Goal: Task Accomplishment & Management: Use online tool/utility

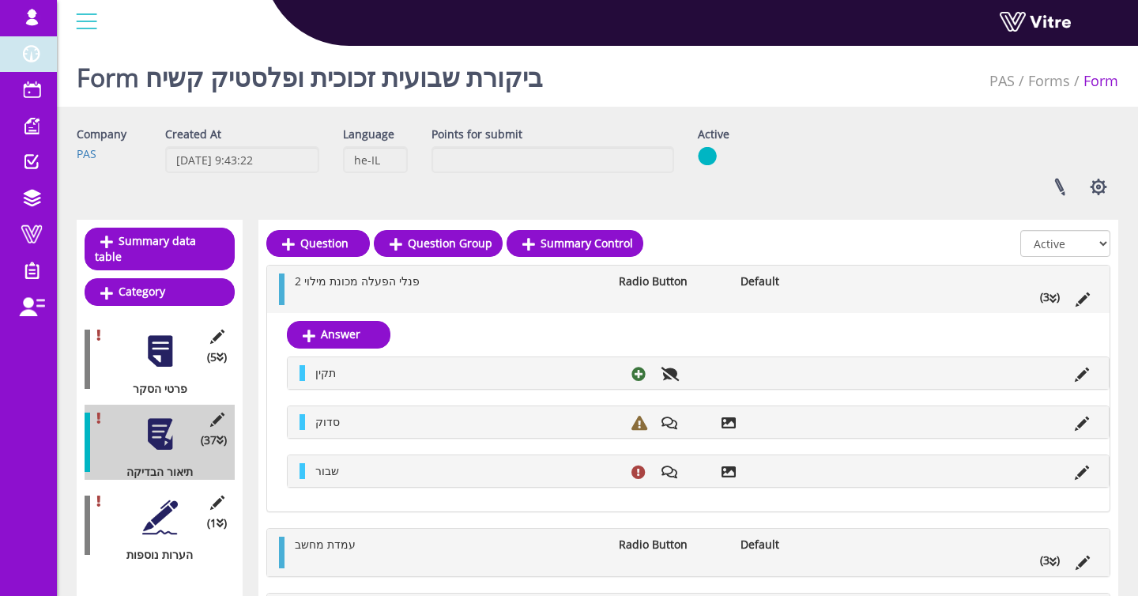
scroll to position [155, 0]
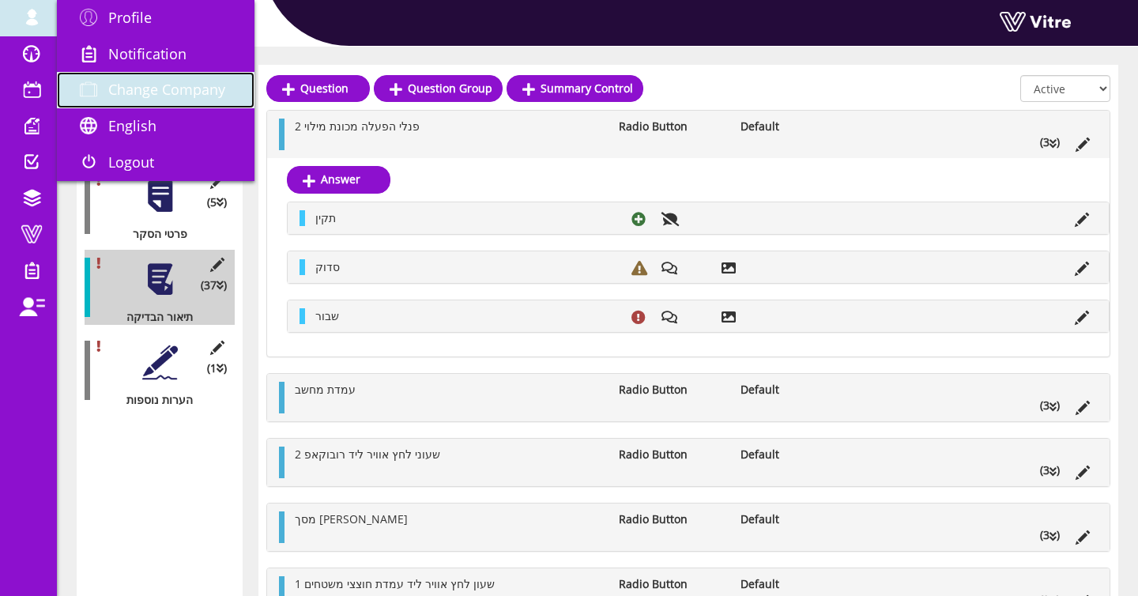
click at [128, 86] on span "Change Company" at bounding box center [166, 89] width 117 height 19
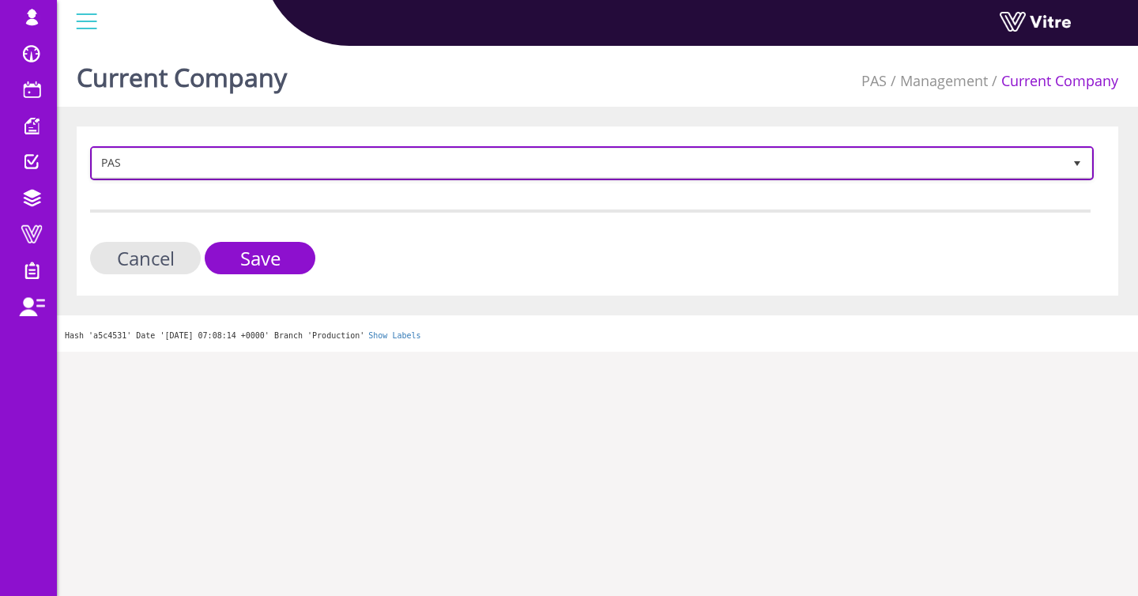
click at [348, 160] on span "PAS" at bounding box center [577, 163] width 970 height 28
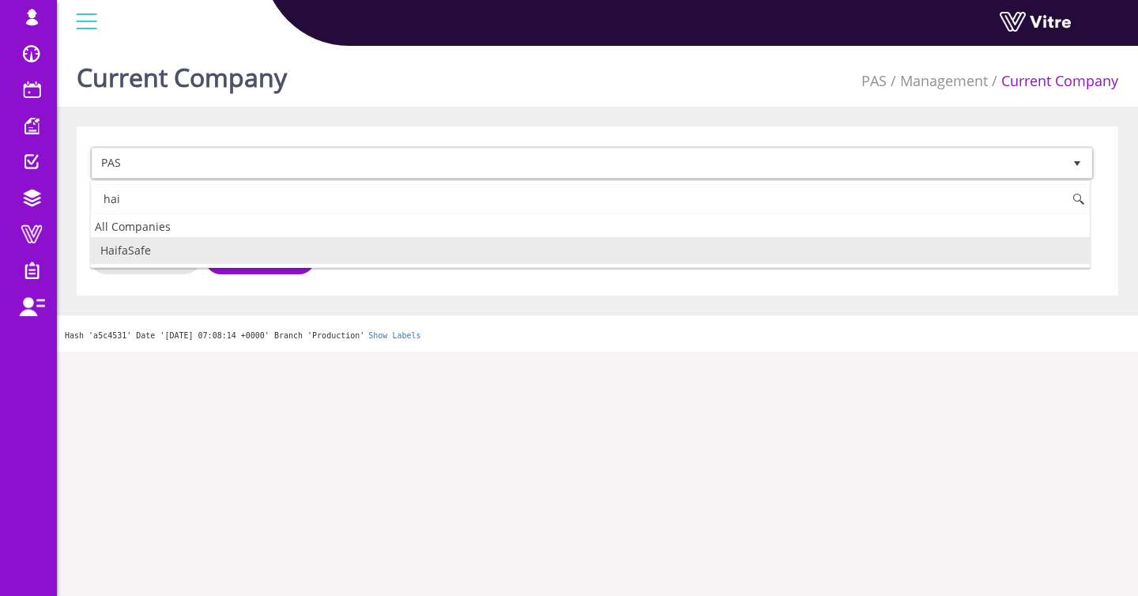
click at [233, 246] on li "HaifaSafe" at bounding box center [590, 250] width 999 height 27
type input "hai"
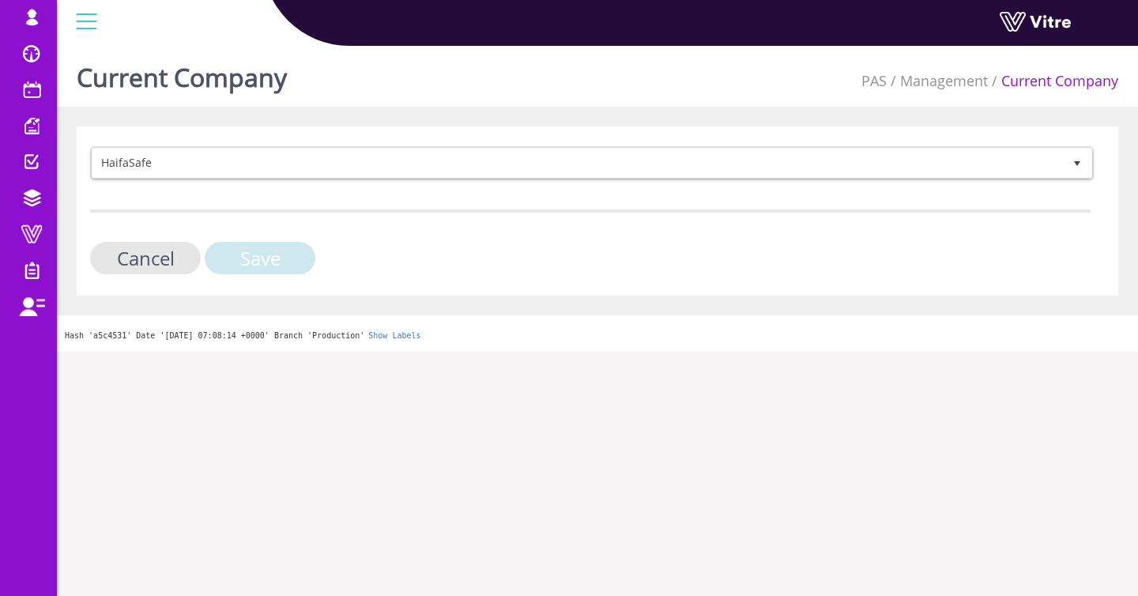
click at [233, 246] on input "Save" at bounding box center [260, 258] width 111 height 32
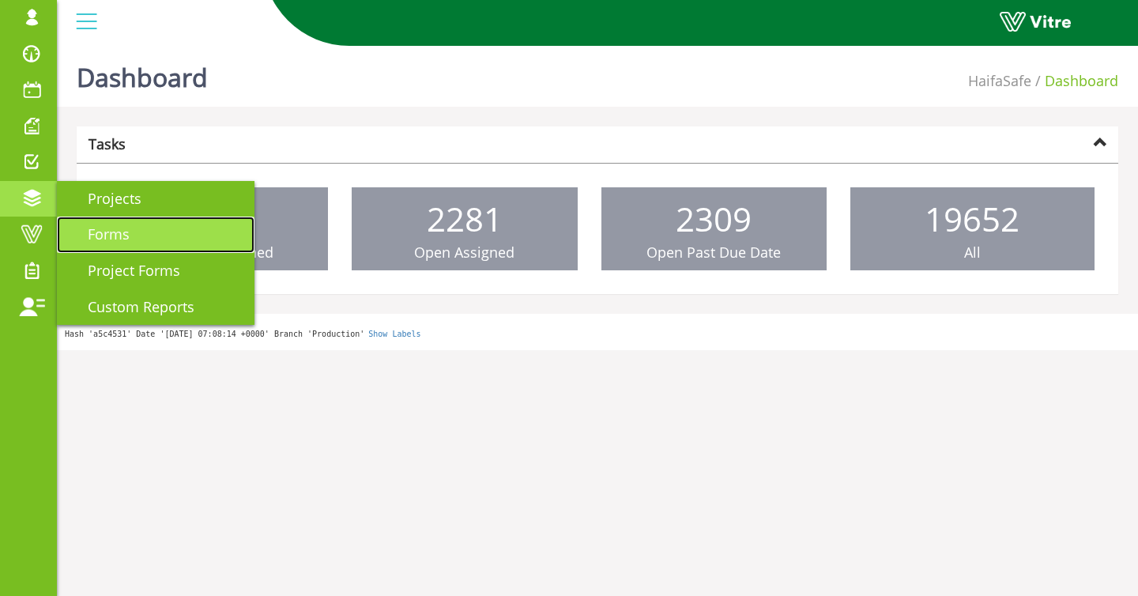
click at [99, 233] on span "Forms" at bounding box center [99, 233] width 61 height 19
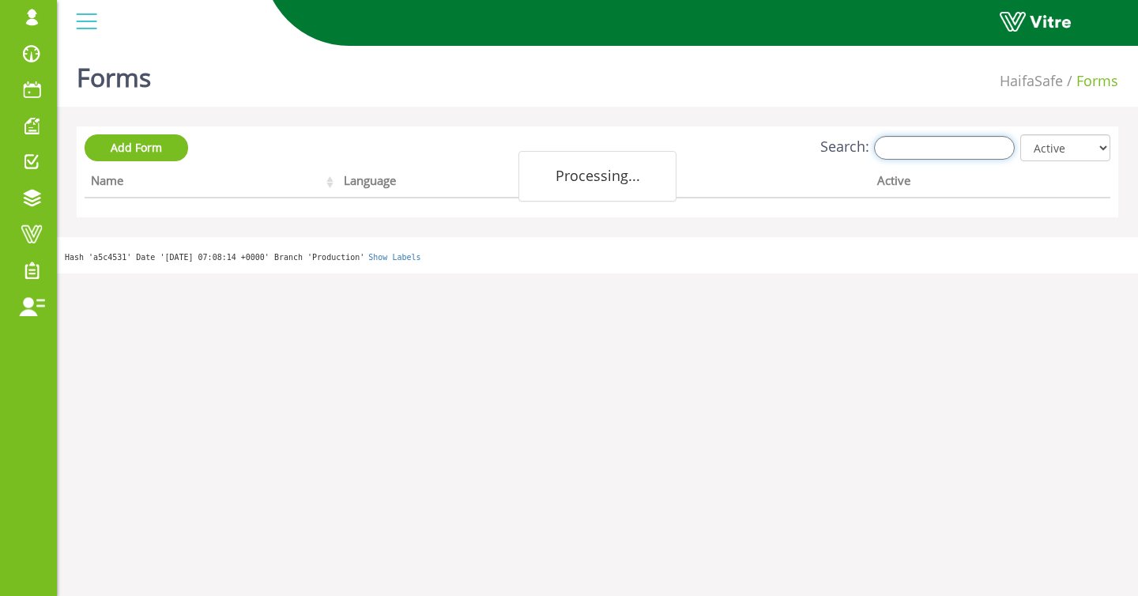
click at [915, 149] on input "Search:" at bounding box center [944, 148] width 141 height 24
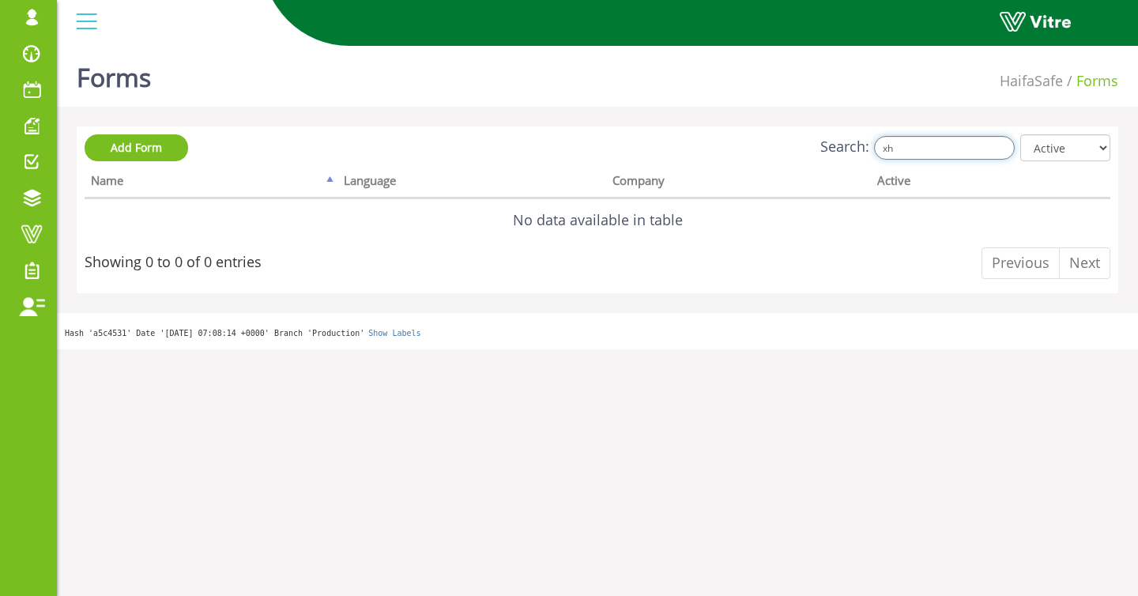
type input "x"
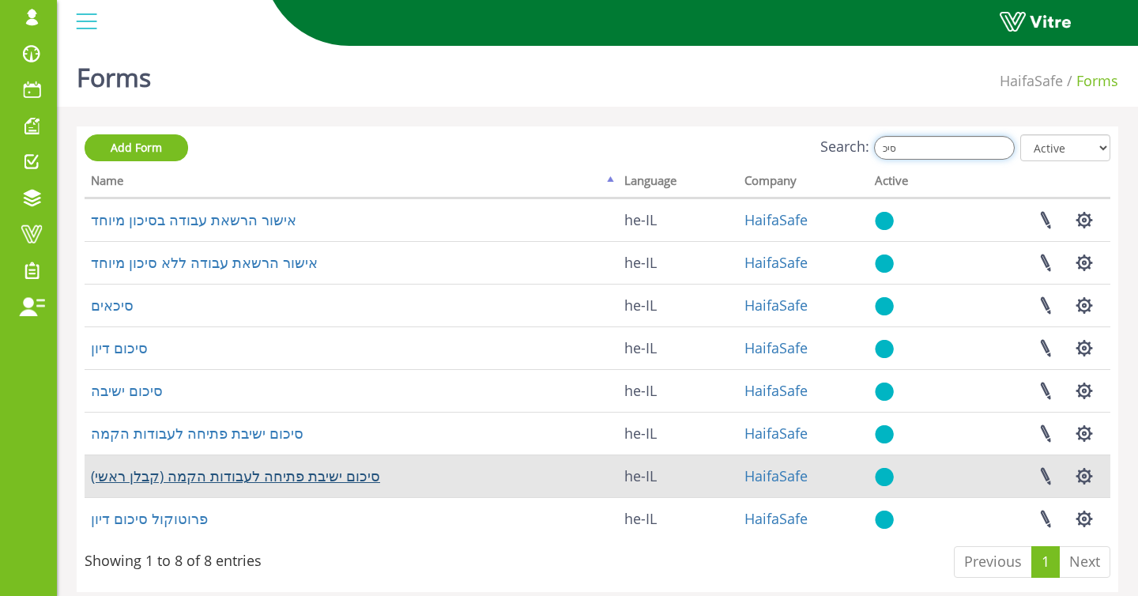
type input "סיכ"
click at [208, 476] on link "סיכום ישיבת פתיחה לעבודות הקמה (קבלן ראשי)" at bounding box center [235, 475] width 289 height 19
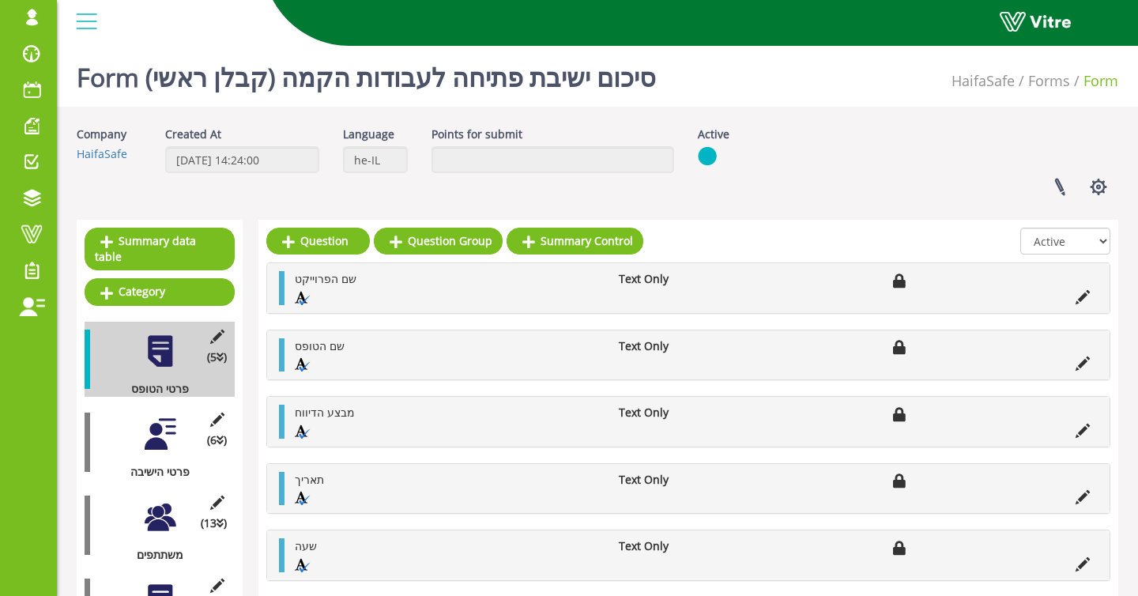
click at [139, 441] on div "(6 ) פרטי הישיבה" at bounding box center [160, 442] width 150 height 75
click at [170, 434] on div at bounding box center [160, 434] width 36 height 36
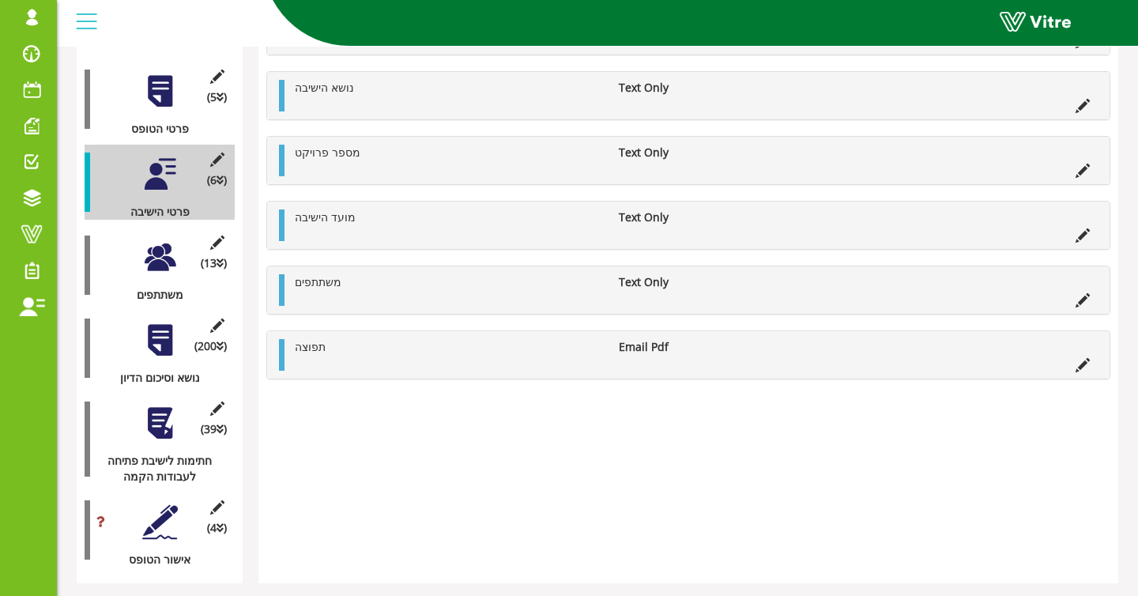
scroll to position [319, 0]
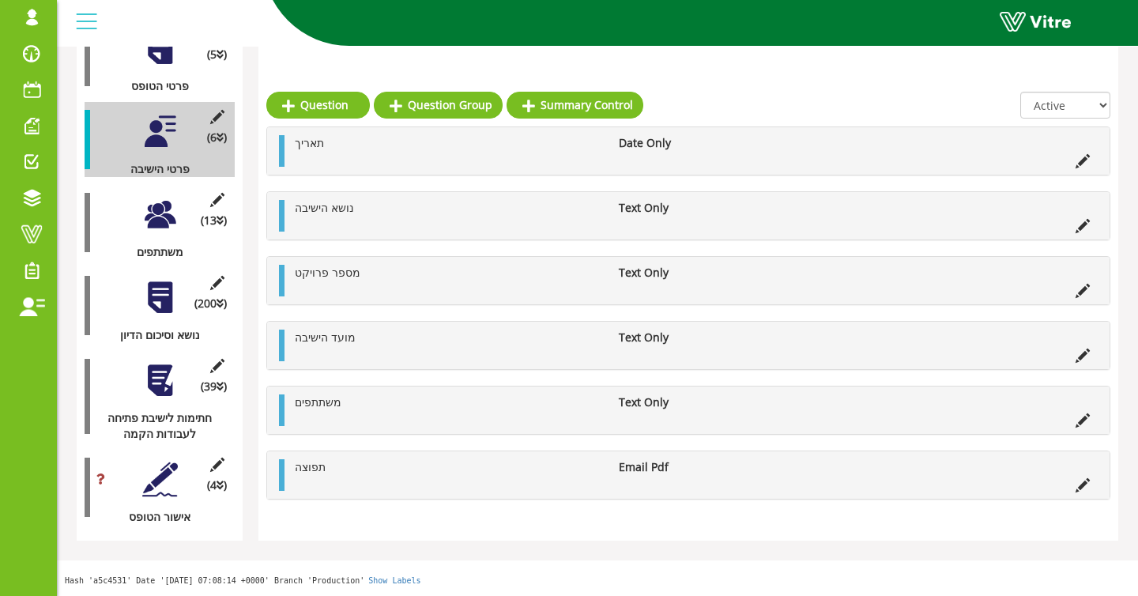
click at [161, 212] on div at bounding box center [160, 215] width 36 height 36
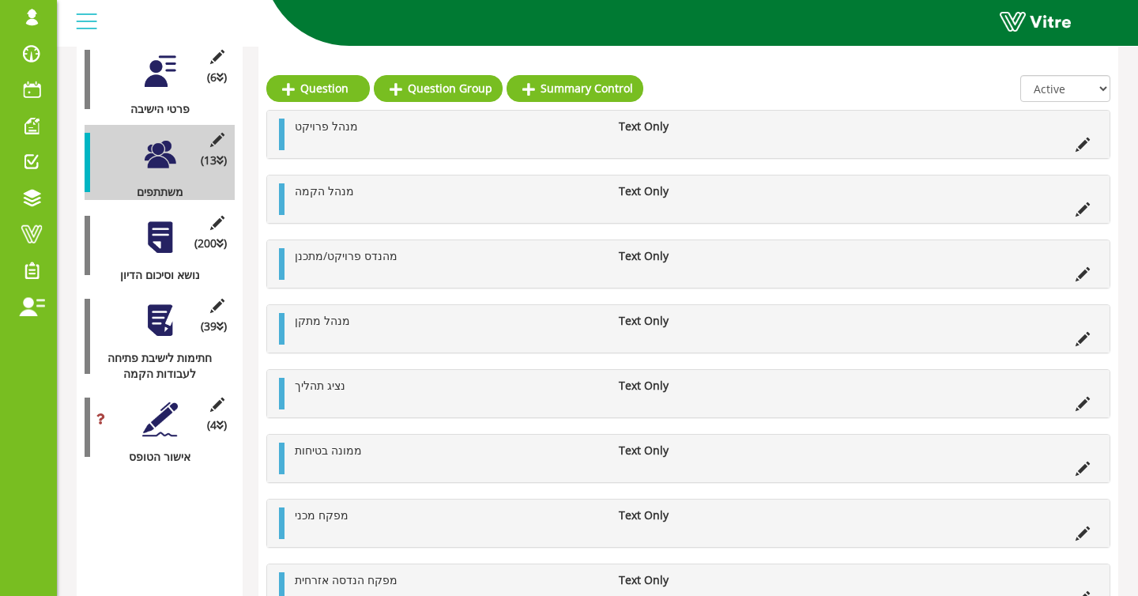
scroll to position [214, 0]
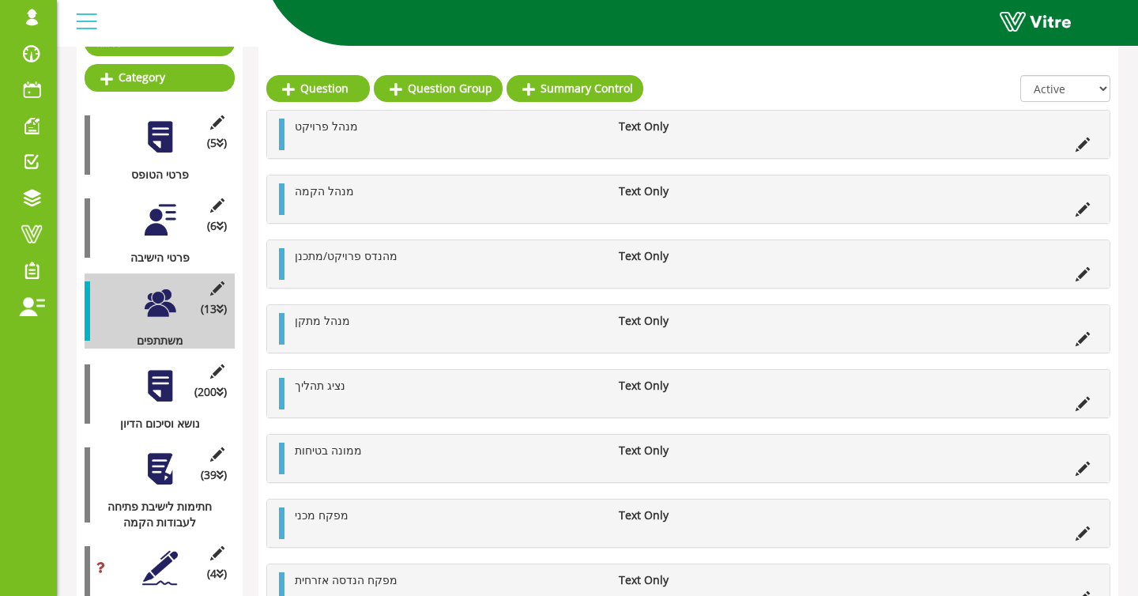
click at [151, 407] on div "(200 ) נושא וסיכום הדיון" at bounding box center [160, 393] width 150 height 75
click at [159, 375] on div at bounding box center [160, 386] width 36 height 36
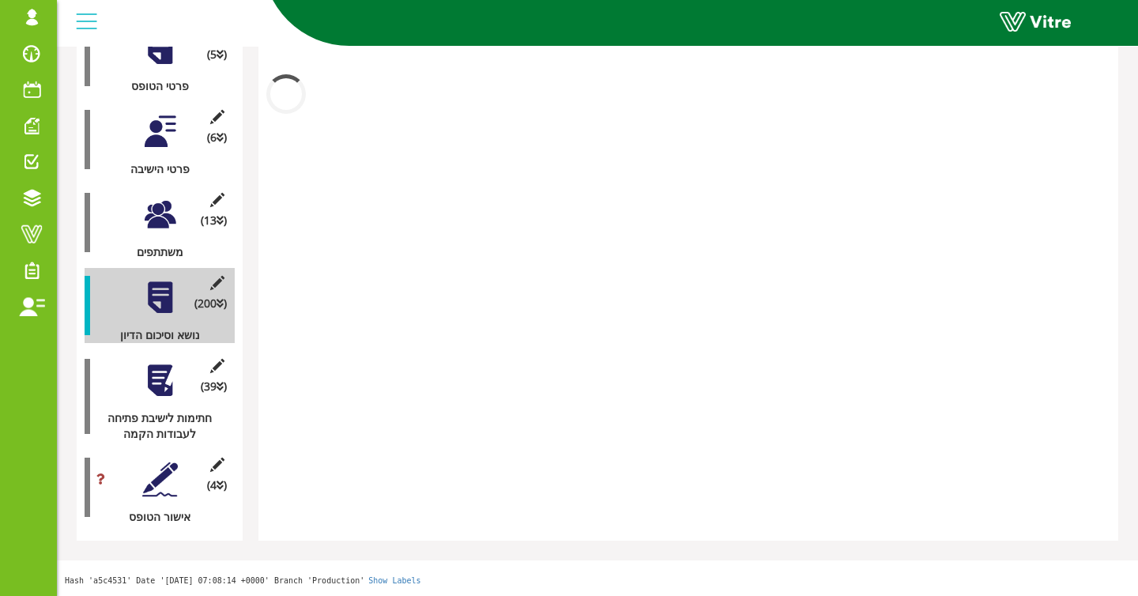
scroll to position [0, 0]
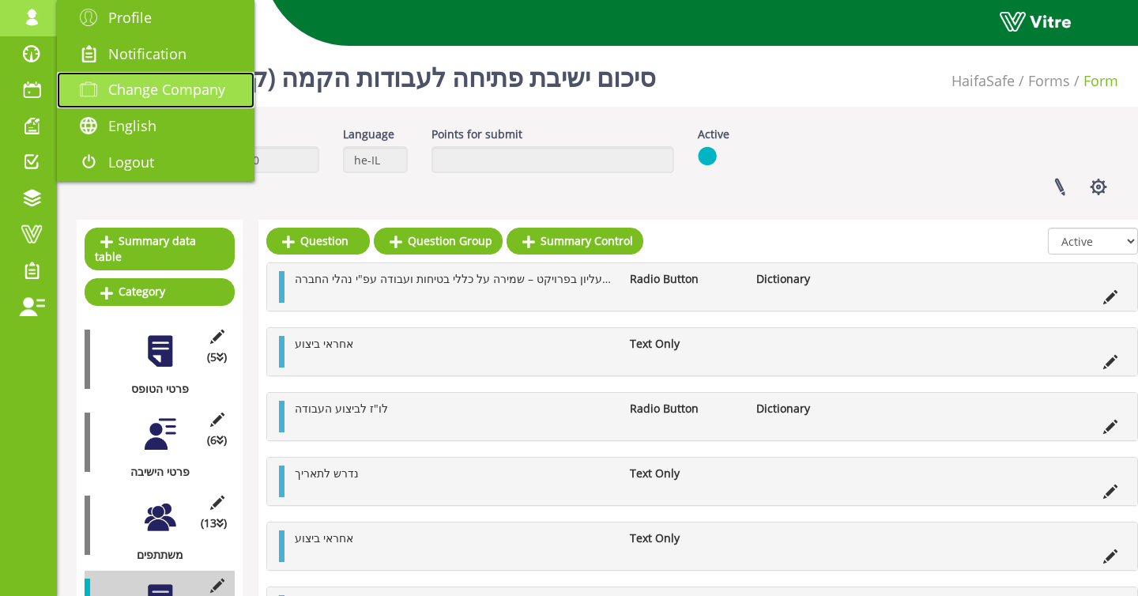
click at [95, 95] on span at bounding box center [89, 89] width 40 height 19
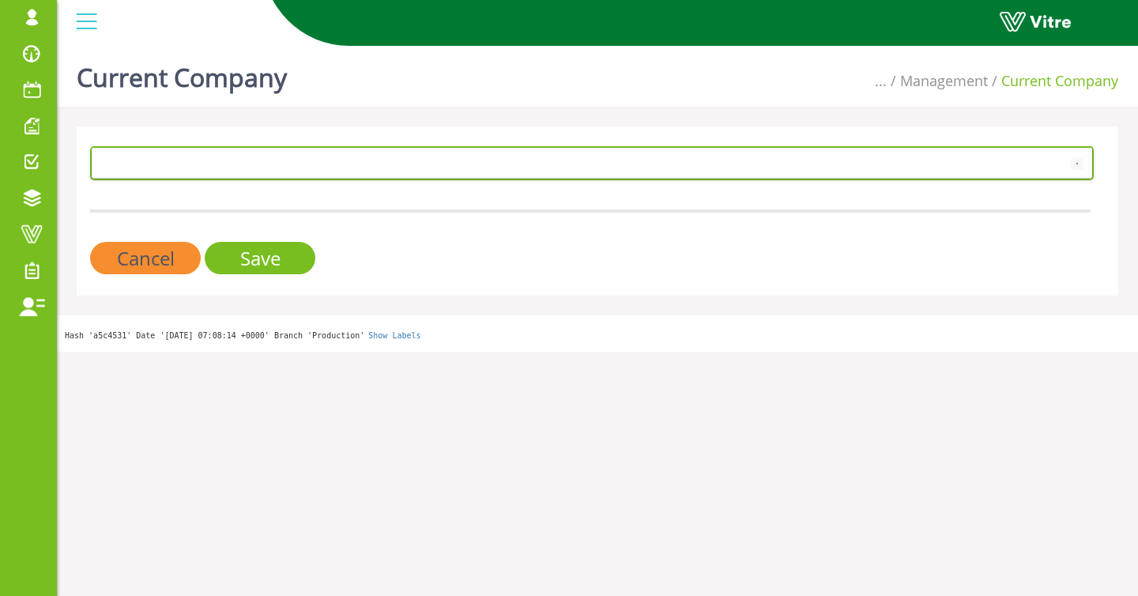
click at [130, 156] on span at bounding box center [577, 163] width 970 height 28
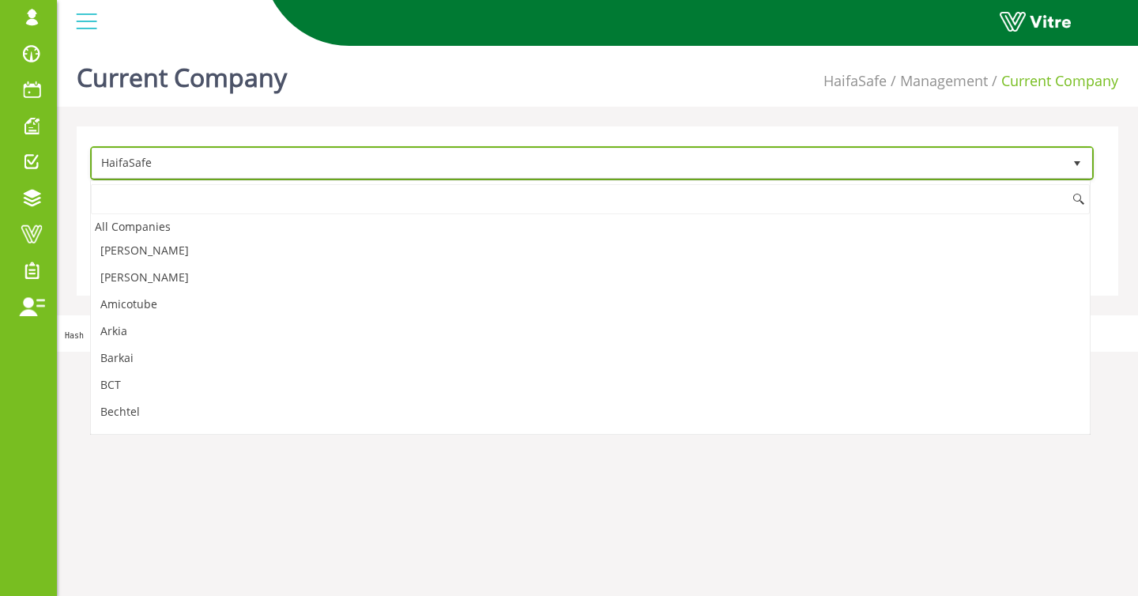
scroll to position [532, 0]
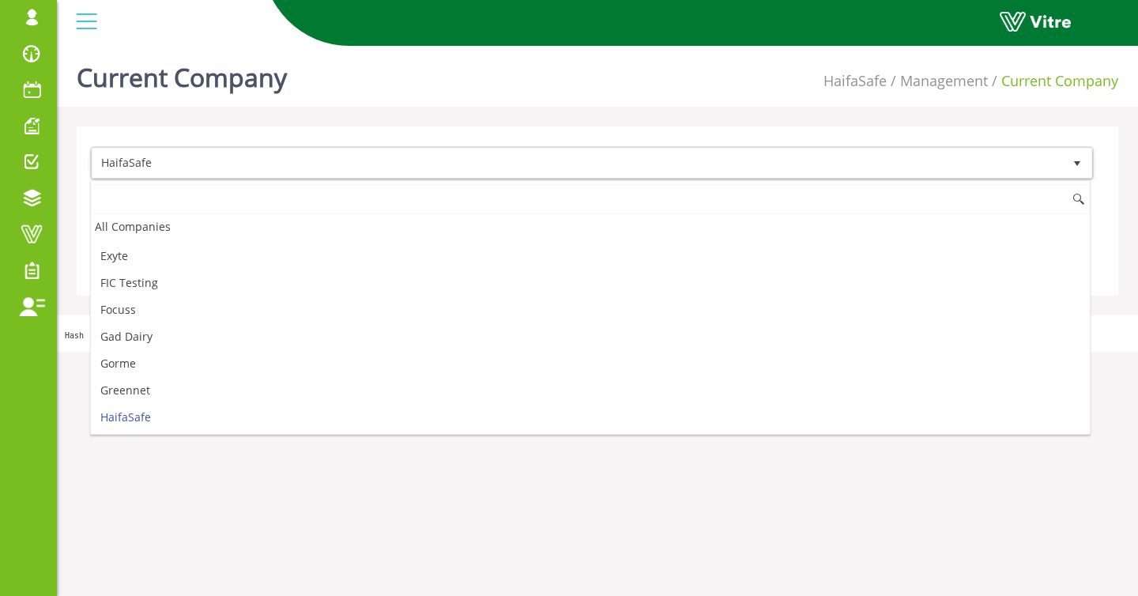
type input "ר"
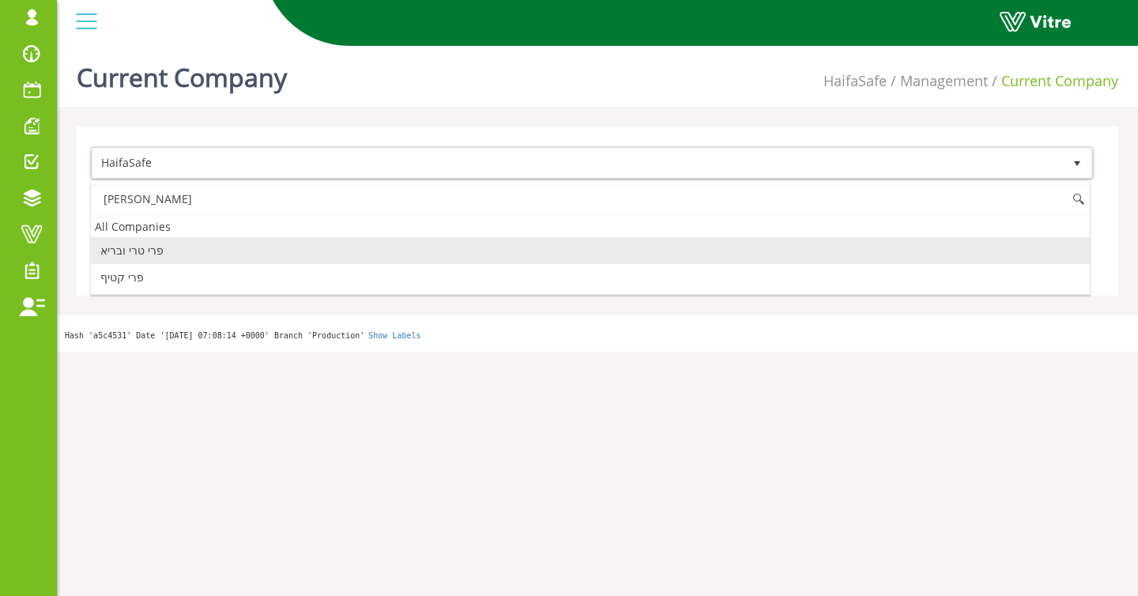
click at [167, 251] on li "פרי טרי ובריא" at bounding box center [590, 250] width 999 height 27
type input "פרי"
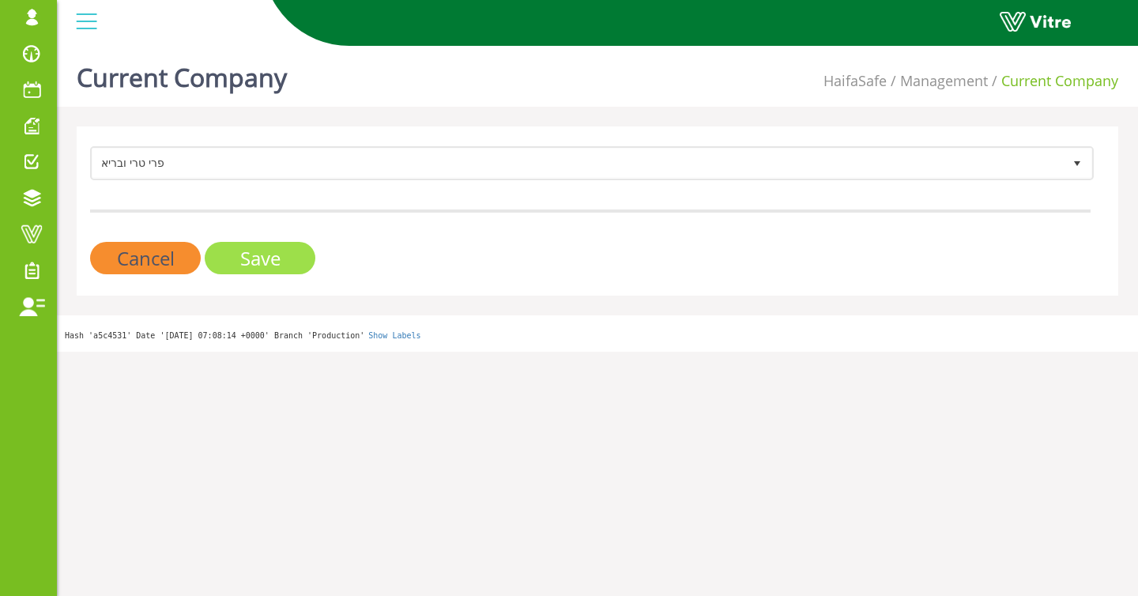
click at [219, 273] on input "Save" at bounding box center [260, 258] width 111 height 32
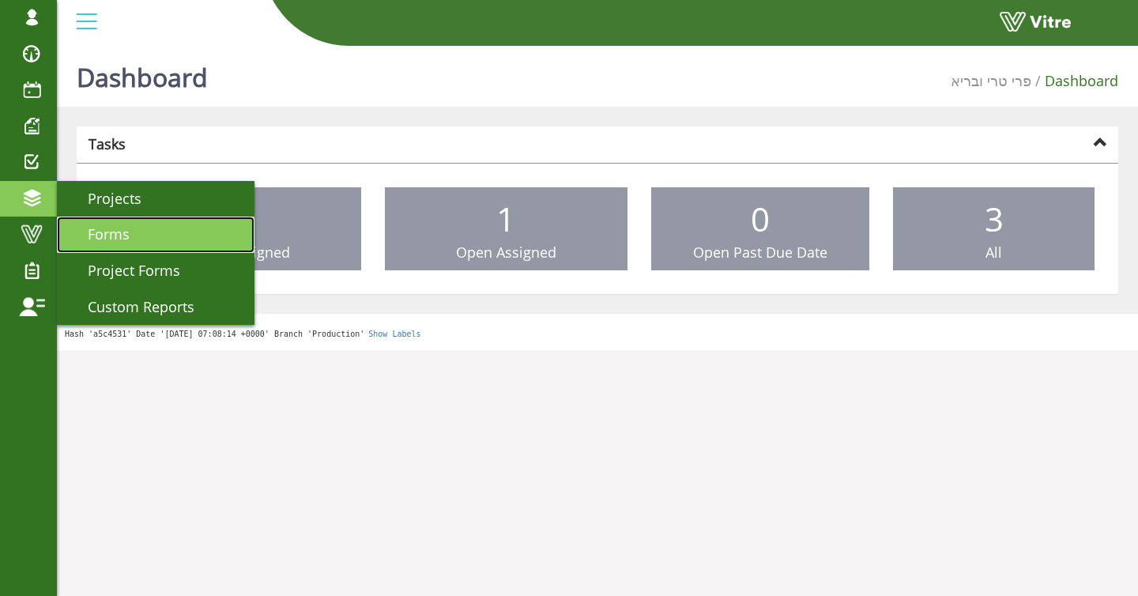
click at [92, 233] on span "Forms" at bounding box center [99, 233] width 61 height 19
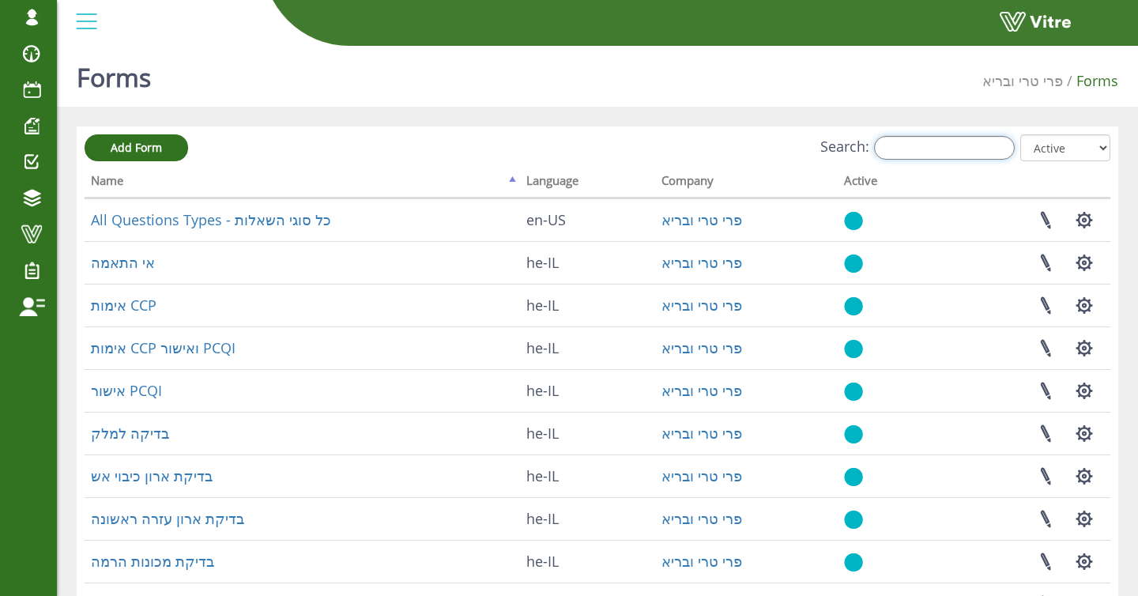
click at [966, 149] on input "Search:" at bounding box center [944, 148] width 141 height 24
type input "י"
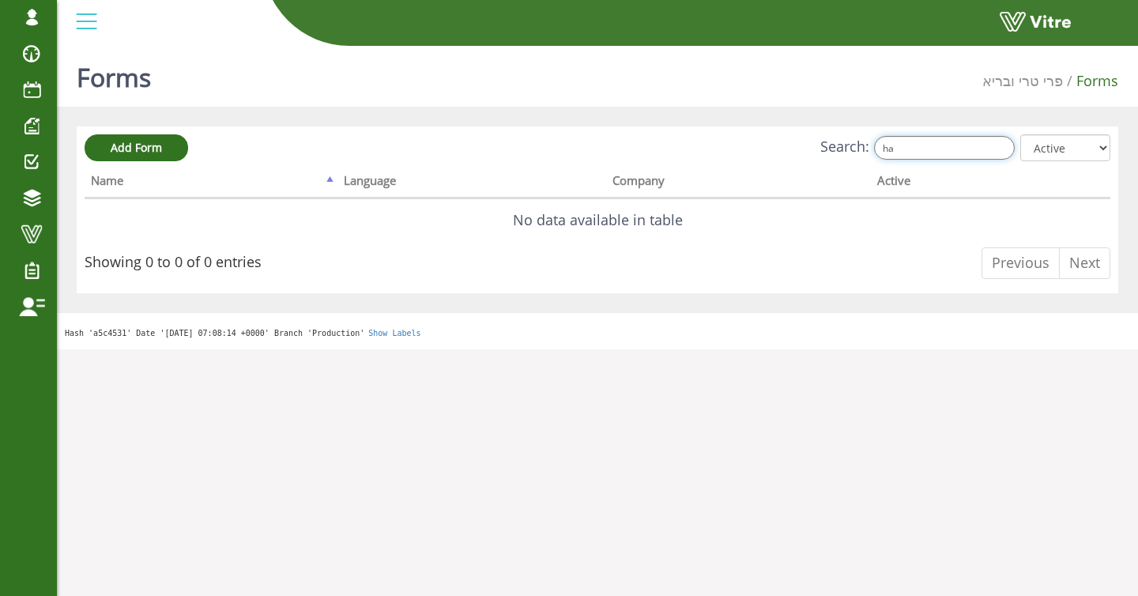
type input "h"
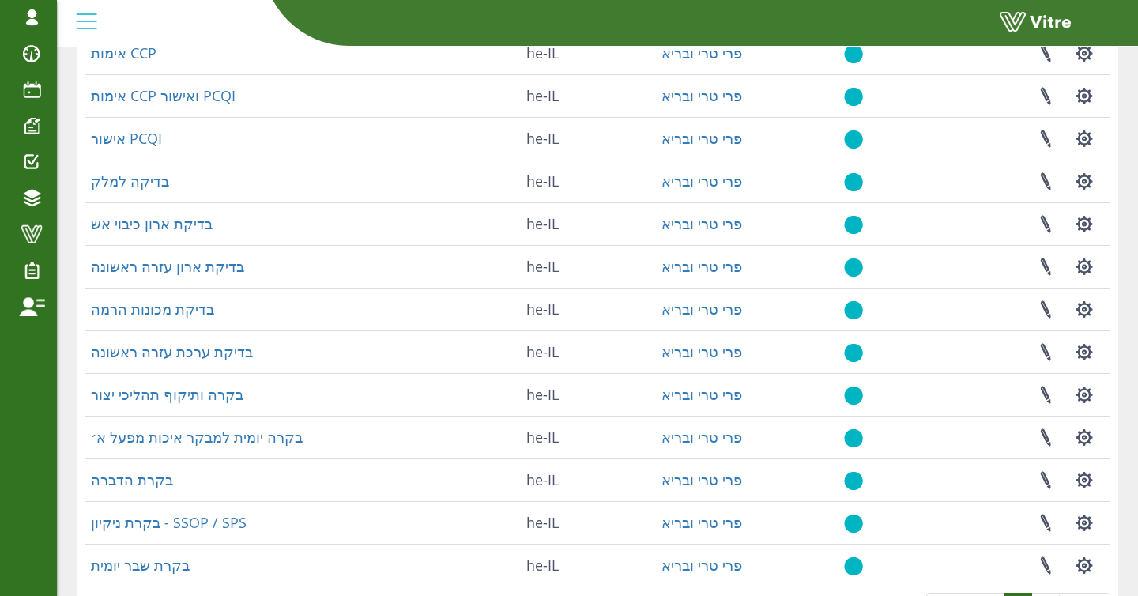
scroll to position [285, 0]
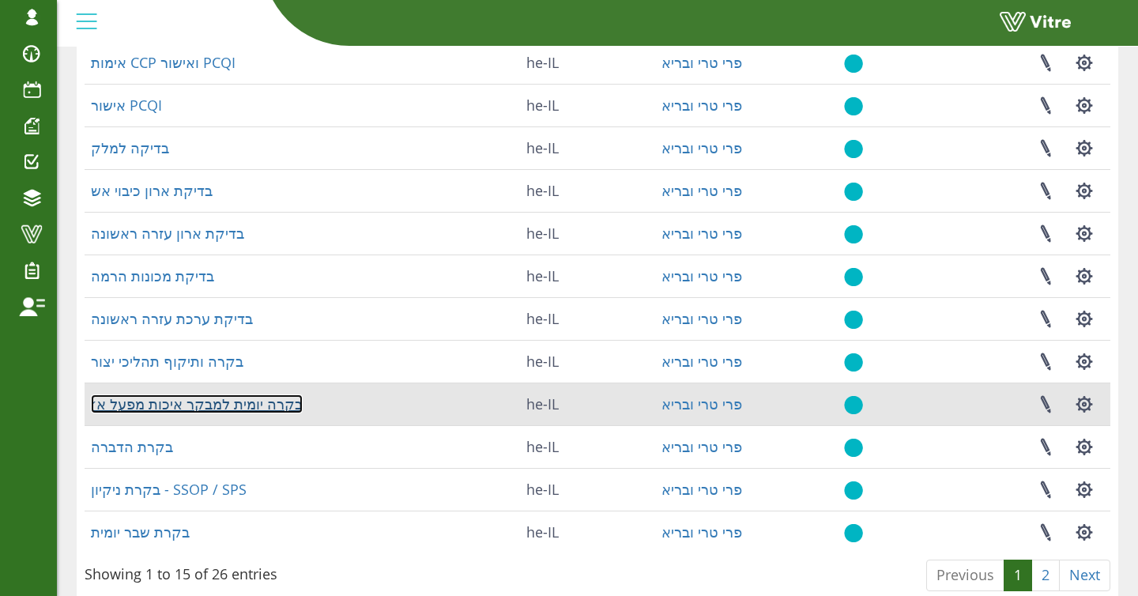
click at [275, 406] on link "בקרה יומית למבקר איכות מפעל א׳" at bounding box center [197, 403] width 212 height 19
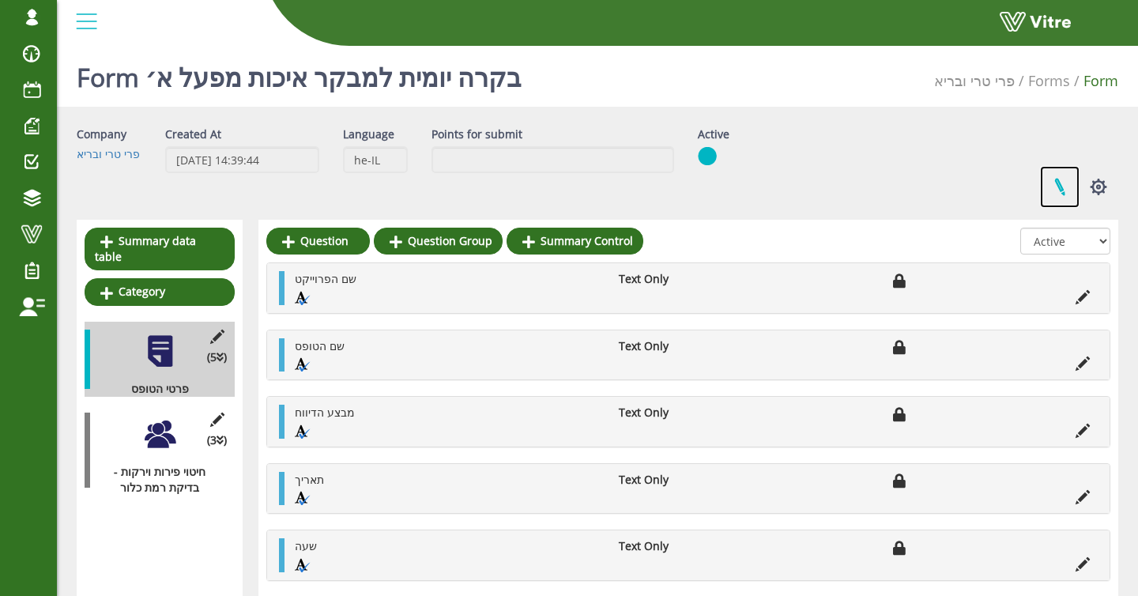
click at [1045, 171] on link at bounding box center [1060, 187] width 40 height 42
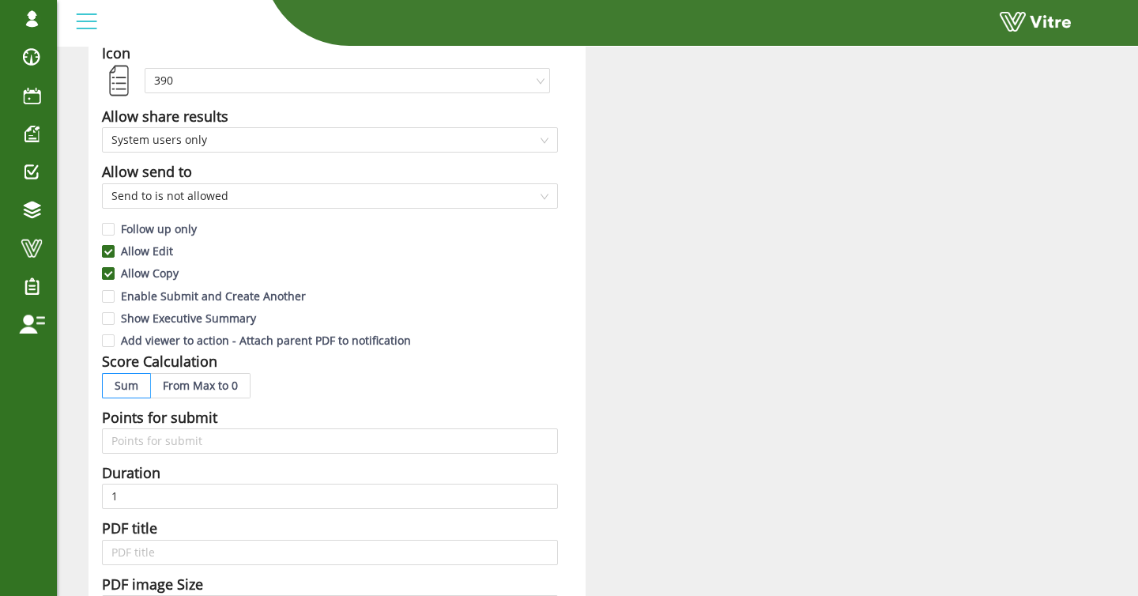
scroll to position [221, 0]
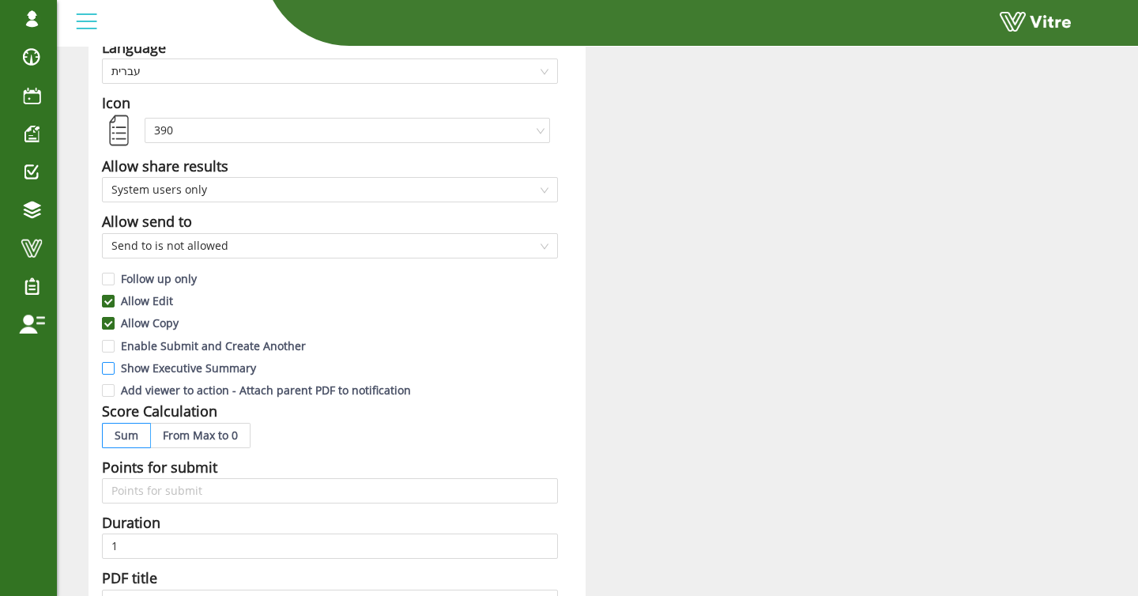
click at [228, 366] on span "Show Executive Summary" at bounding box center [189, 367] width 148 height 15
click at [116, 366] on input "Show Executive Summary" at bounding box center [109, 372] width 14 height 14
click at [229, 367] on span "Show Executive Summary" at bounding box center [189, 367] width 148 height 15
click at [116, 367] on input "Show Executive Summary" at bounding box center [109, 372] width 14 height 14
checkbox input "false"
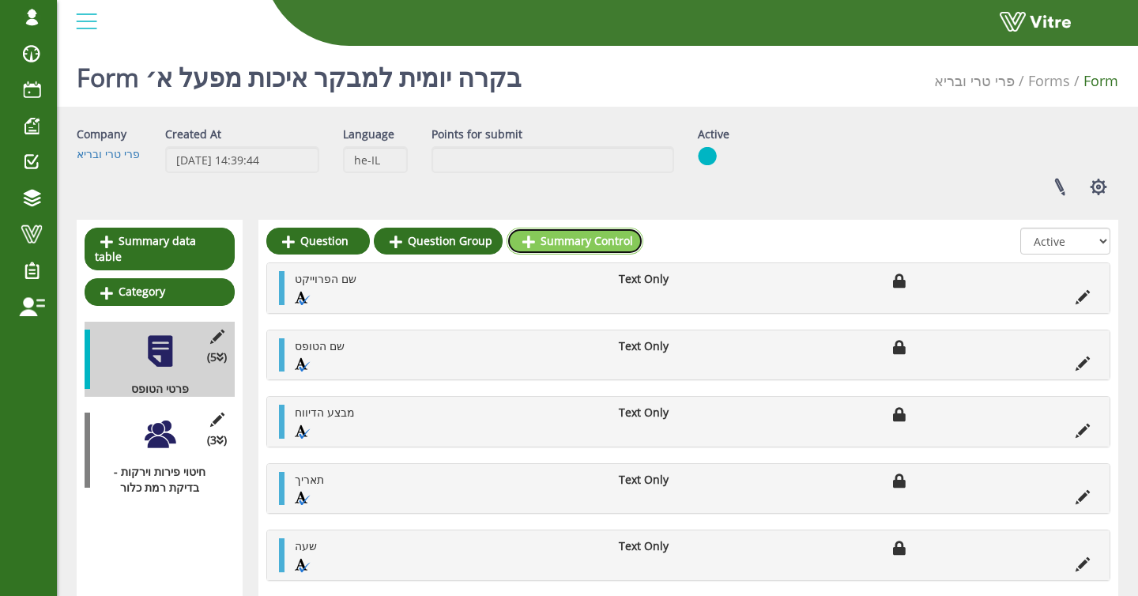
click at [557, 246] on link "Summary Control" at bounding box center [574, 241] width 137 height 27
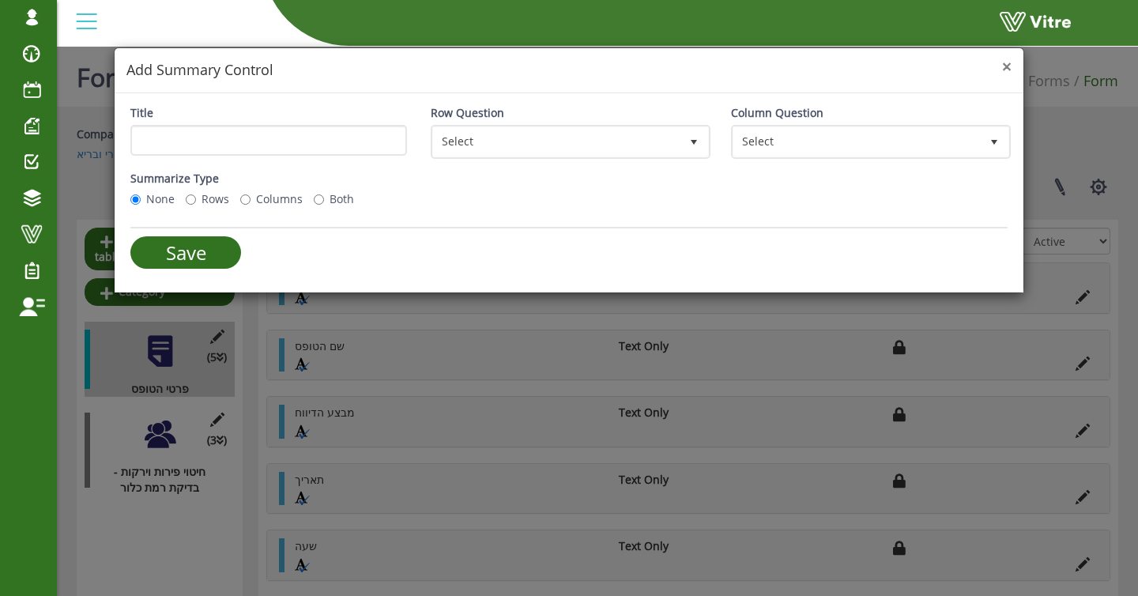
click at [1008, 66] on span "×" at bounding box center [1006, 66] width 9 height 22
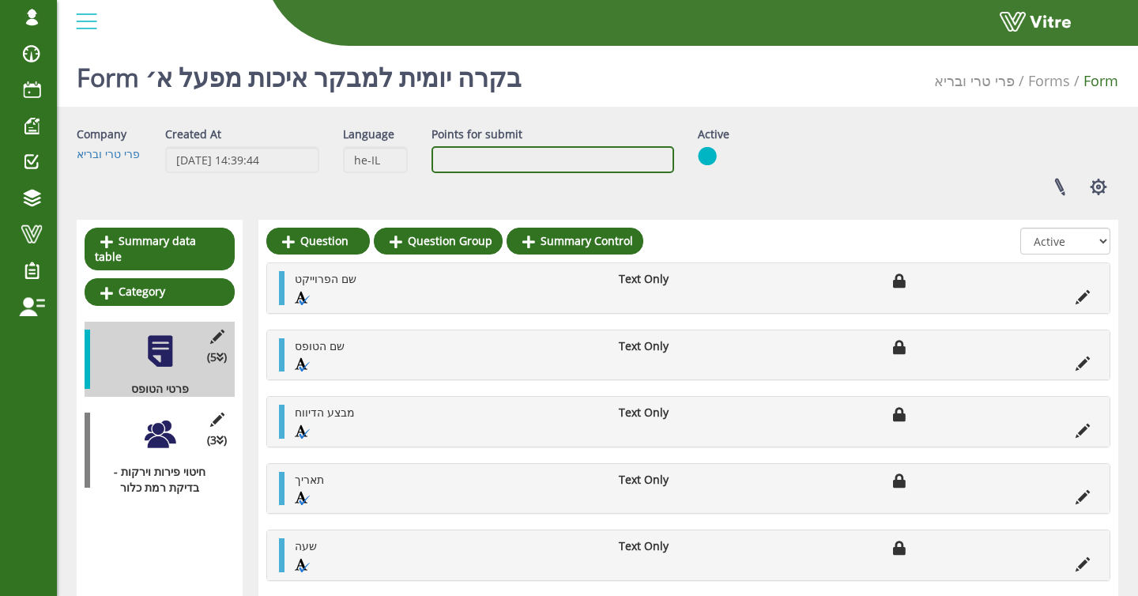
click at [461, 153] on input "Points for submit" at bounding box center [552, 159] width 243 height 27
click at [458, 136] on label "Points for submit" at bounding box center [476, 134] width 91 height 16
click at [458, 146] on input "Points for submit" at bounding box center [552, 159] width 243 height 27
click at [458, 136] on label "Points for submit" at bounding box center [476, 134] width 91 height 16
click at [458, 146] on input "Points for submit" at bounding box center [552, 159] width 243 height 27
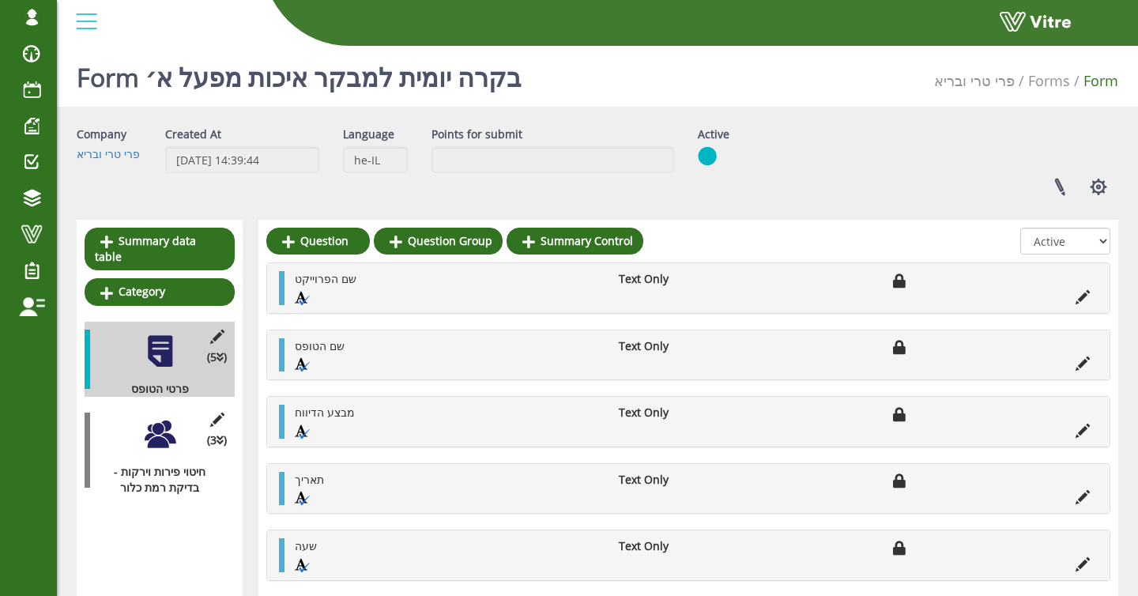
click at [458, 136] on label "Points for submit" at bounding box center [476, 134] width 91 height 16
click at [458, 146] on input "Points for submit" at bounding box center [552, 159] width 243 height 27
click at [488, 136] on label "Points for submit" at bounding box center [476, 134] width 91 height 16
click at [488, 146] on input "Points for submit" at bounding box center [552, 159] width 243 height 27
